Goal: Obtain resource: Obtain resource

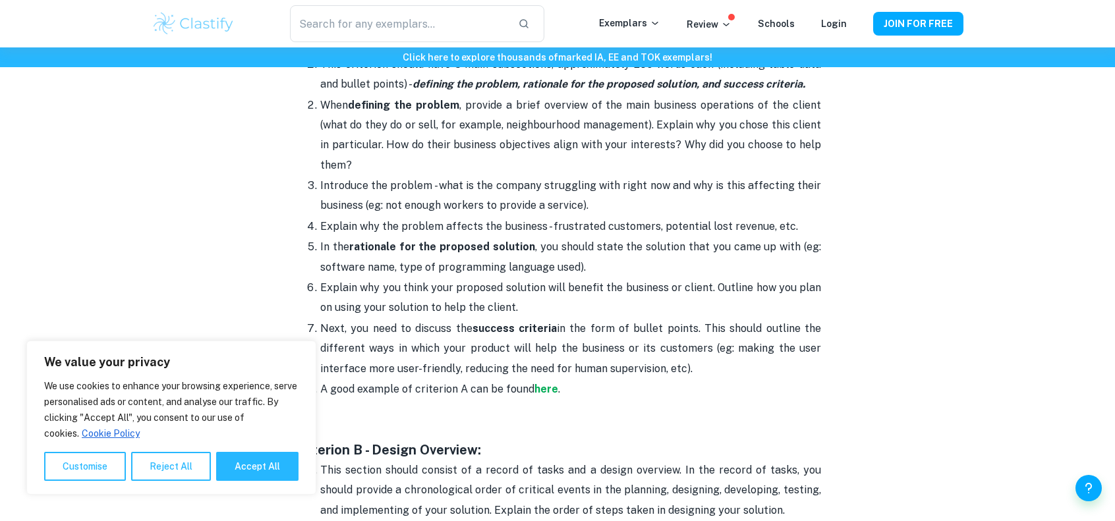
scroll to position [856, 0]
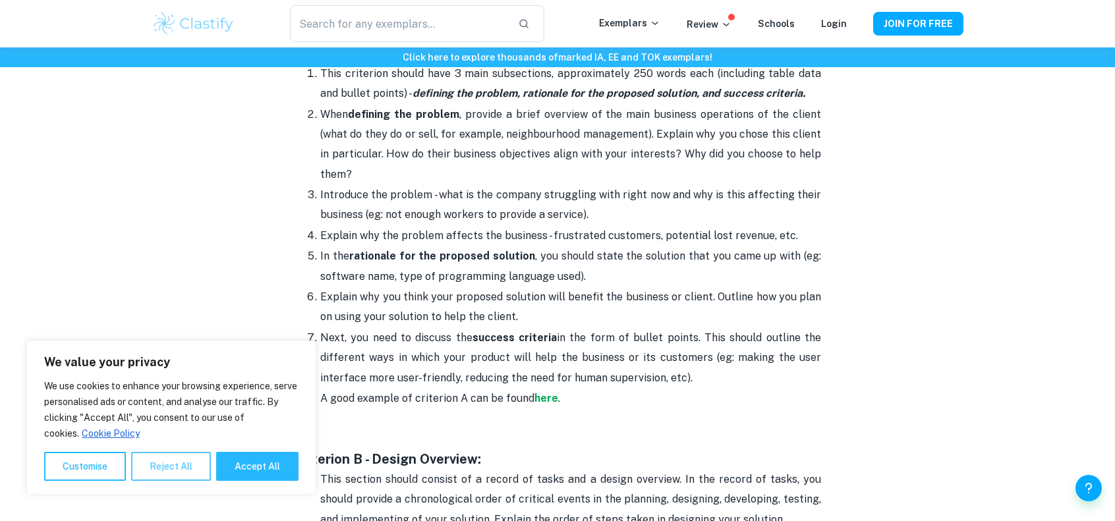
click at [181, 474] on button "Reject All" at bounding box center [171, 466] width 80 height 29
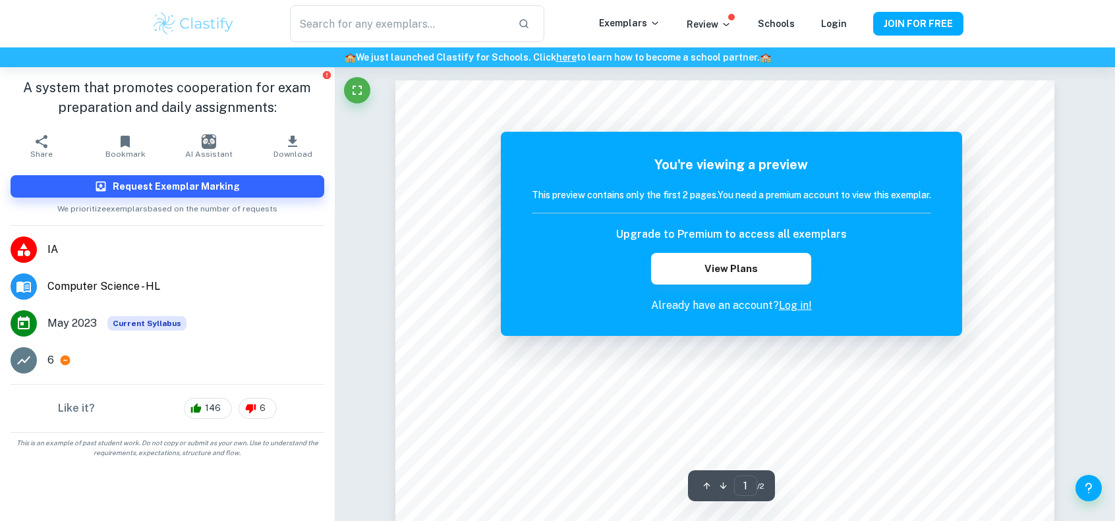
click at [786, 306] on link "Log in!" at bounding box center [795, 305] width 33 height 13
